Goal: Information Seeking & Learning: Check status

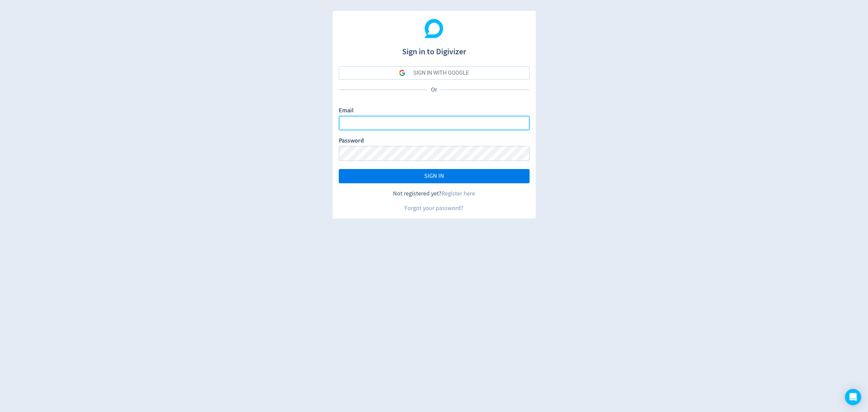
type input "[EMAIL_ADDRESS][PERSON_NAME][DOMAIN_NAME]"
click at [407, 177] on button "SIGN IN" at bounding box center [434, 176] width 191 height 14
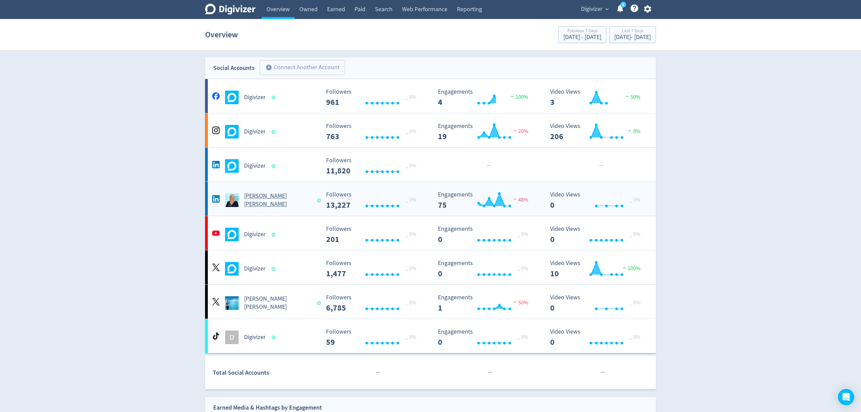
click at [298, 206] on div "[PERSON_NAME] [PERSON_NAME]" at bounding box center [266, 200] width 110 height 16
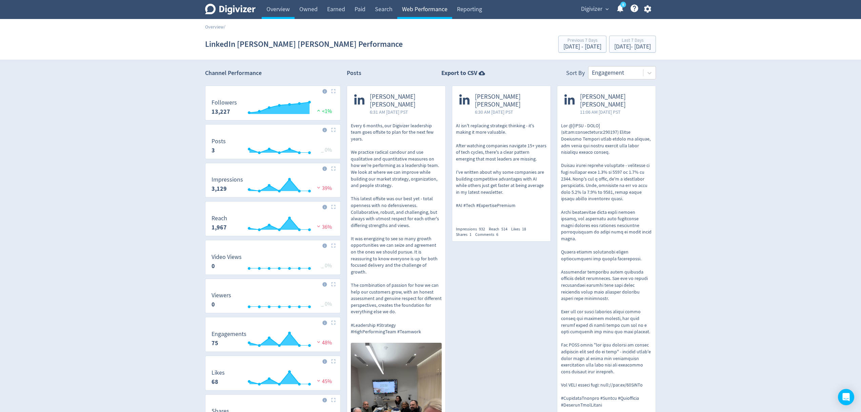
drag, startPoint x: 430, startPoint y: 10, endPoint x: 440, endPoint y: 4, distance: 11.2
click at [430, 10] on link "Web Performance" at bounding box center [424, 9] width 55 height 19
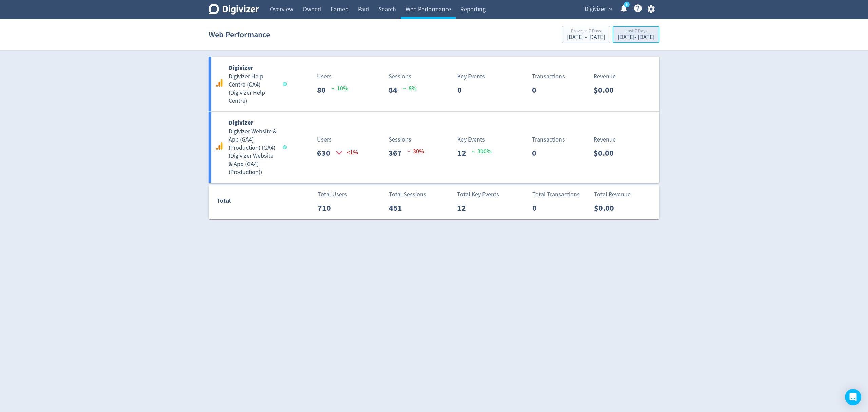
click at [618, 35] on div "[DATE] - [DATE]" at bounding box center [636, 37] width 37 height 6
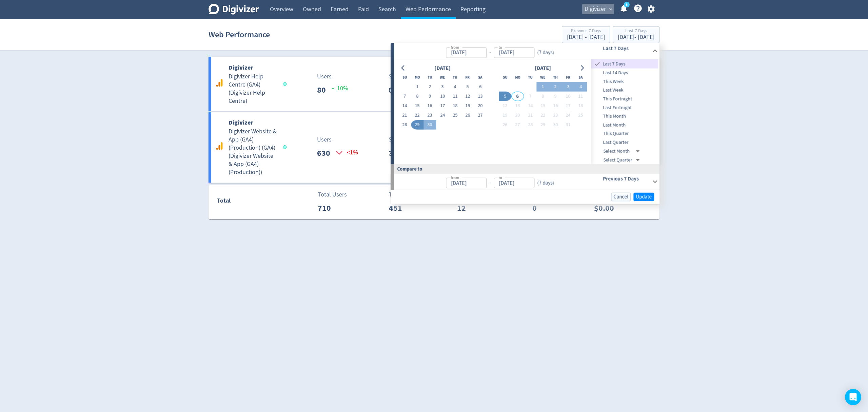
click at [607, 7] on button "Digivizer expand_more" at bounding box center [598, 9] width 32 height 11
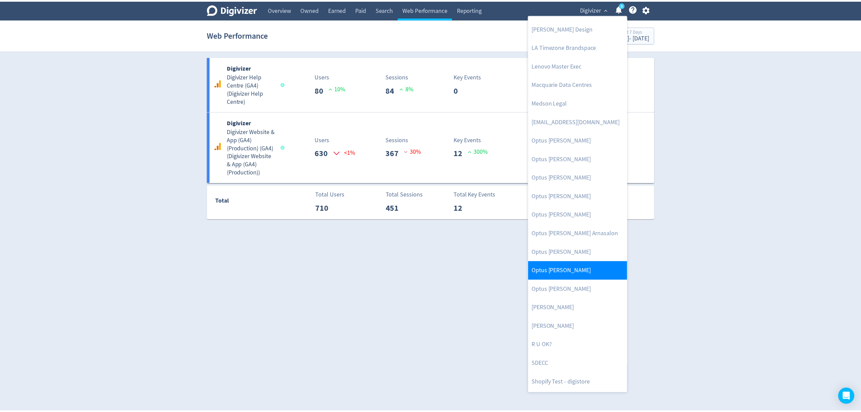
scroll to position [331, 0]
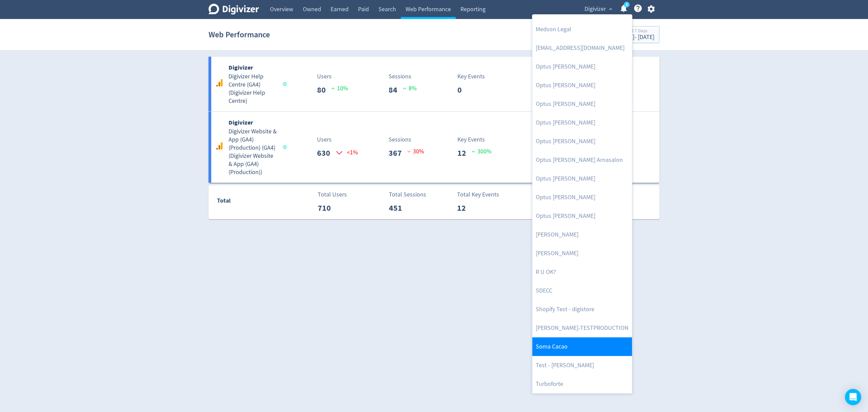
click at [561, 344] on link "Soma Cacao" at bounding box center [582, 346] width 100 height 19
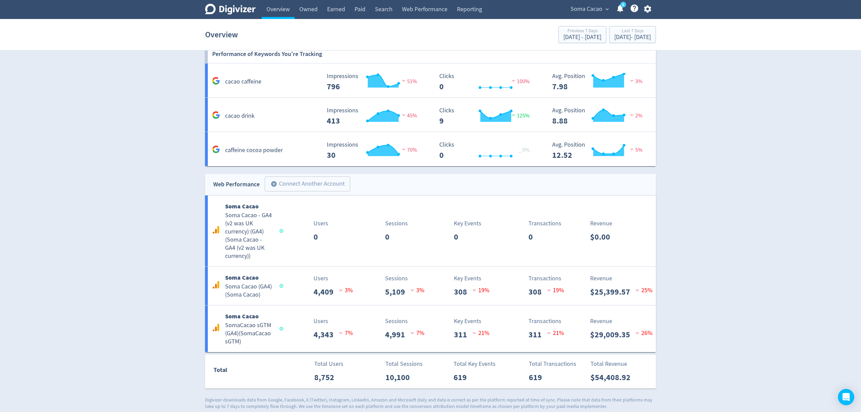
scroll to position [641, 0]
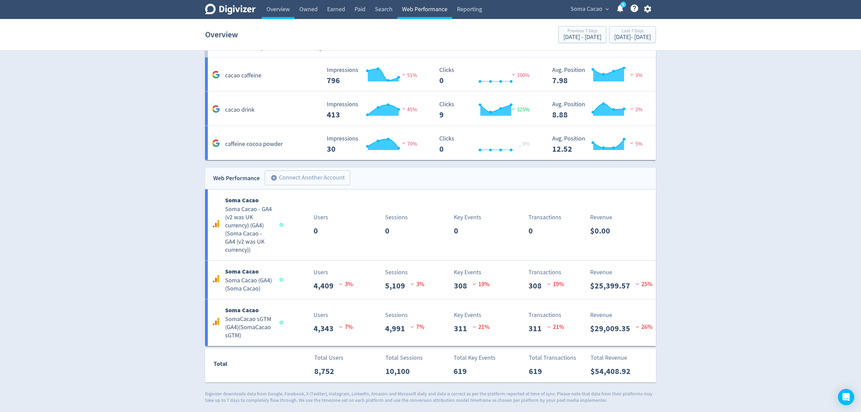
click at [433, 13] on link "Web Performance" at bounding box center [424, 9] width 55 height 19
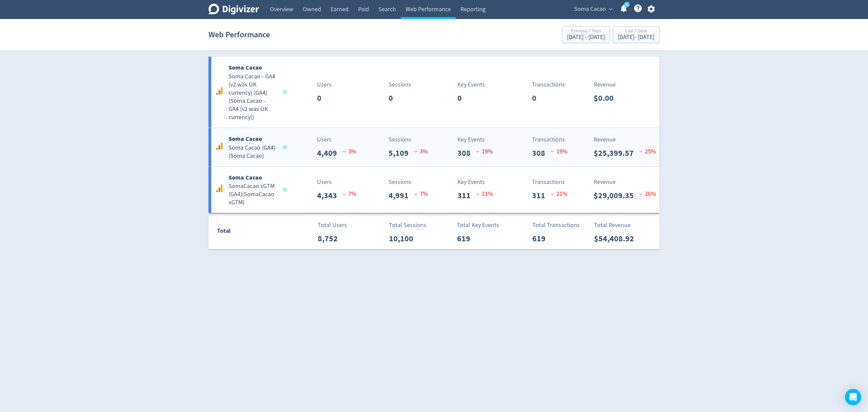
click at [300, 154] on div "Users 4,409 3 %" at bounding box center [323, 147] width 75 height 24
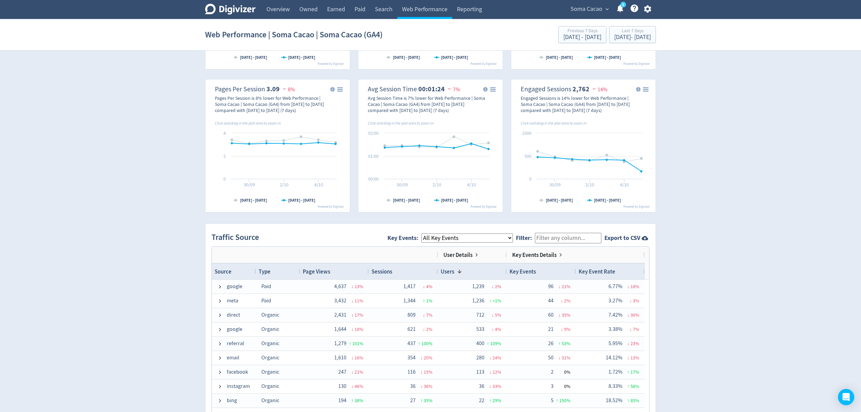
scroll to position [316, 0]
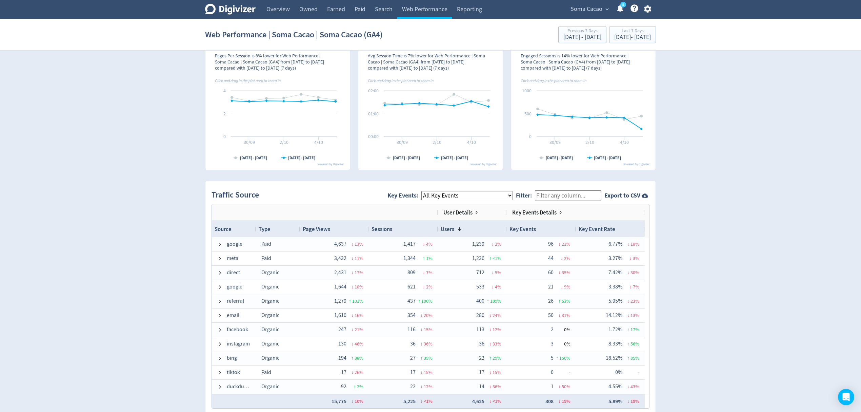
click at [558, 197] on input "Filter:" at bounding box center [568, 195] width 66 height 11
click at [485, 193] on select "All Key Events eCommerce purchase" at bounding box center [468, 195] width 92 height 9
select select "eCommerce"
click at [428, 192] on select "All Key Events eCommerce purchase" at bounding box center [468, 195] width 92 height 9
